Goal: Task Accomplishment & Management: Use online tool/utility

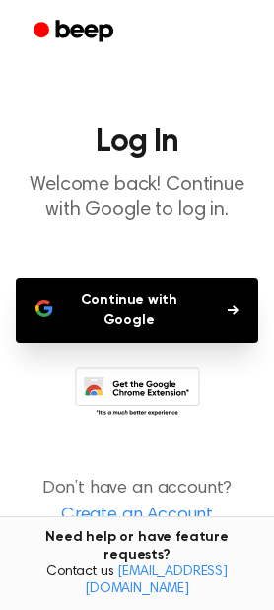
click at [166, 289] on button "Continue with Google" at bounding box center [137, 310] width 243 height 65
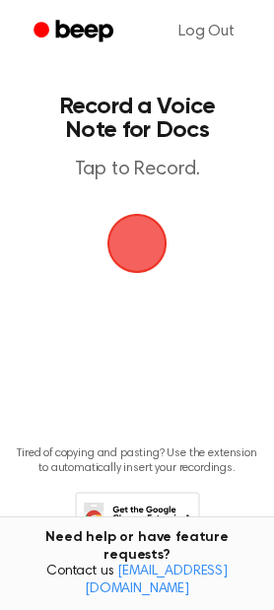
click at [138, 235] on span "button" at bounding box center [136, 243] width 55 height 55
click at [132, 248] on span "button" at bounding box center [137, 243] width 101 height 101
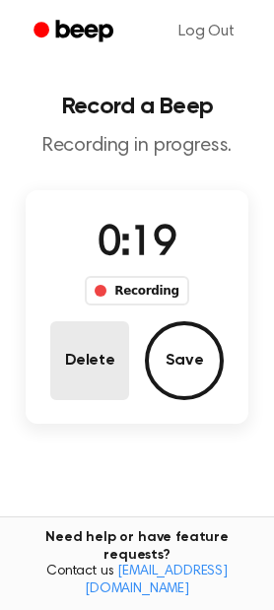
click at [113, 374] on button "Delete" at bounding box center [89, 360] width 79 height 79
